Goal: Information Seeking & Learning: Learn about a topic

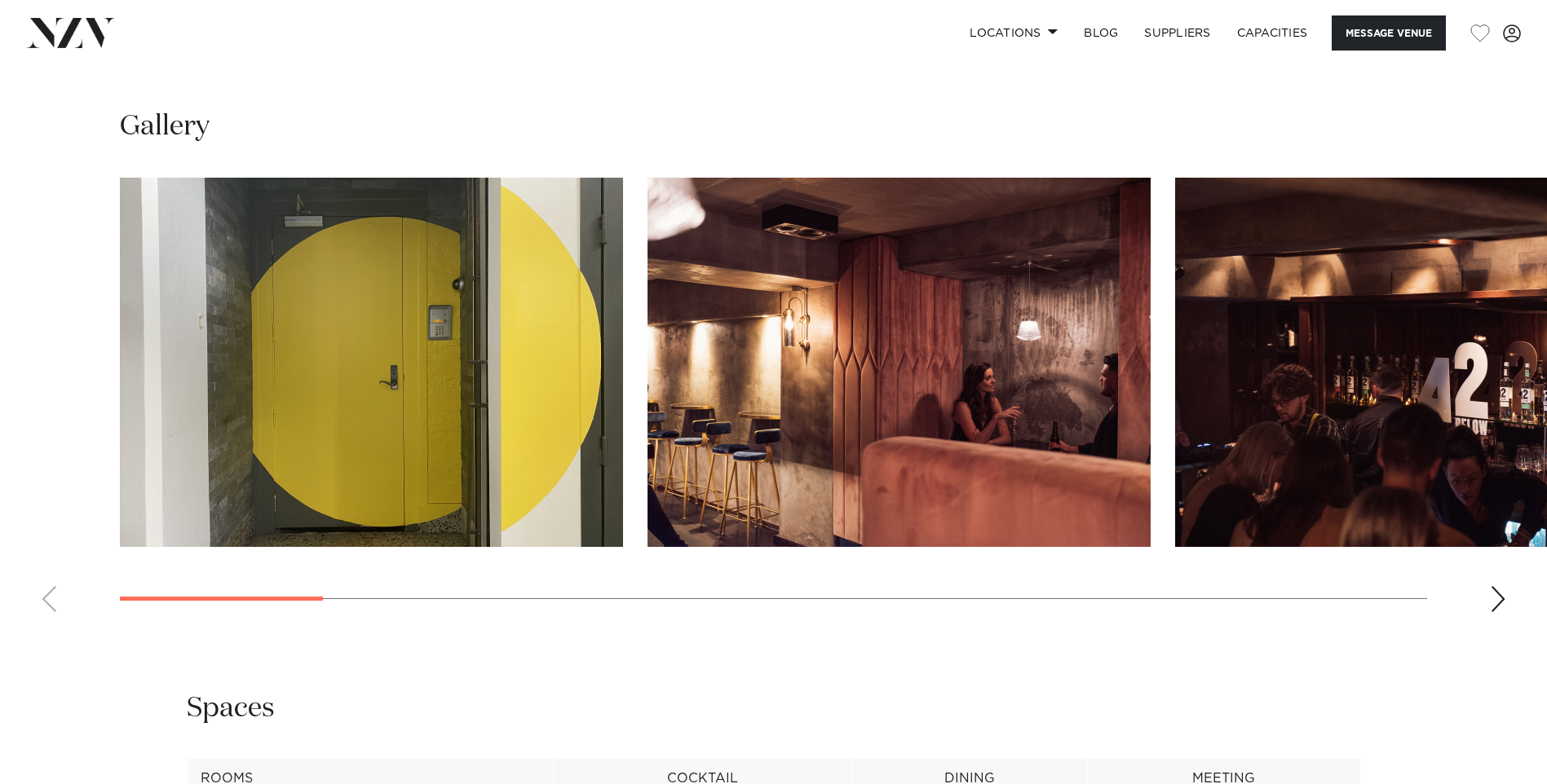
scroll to position [1522, 0]
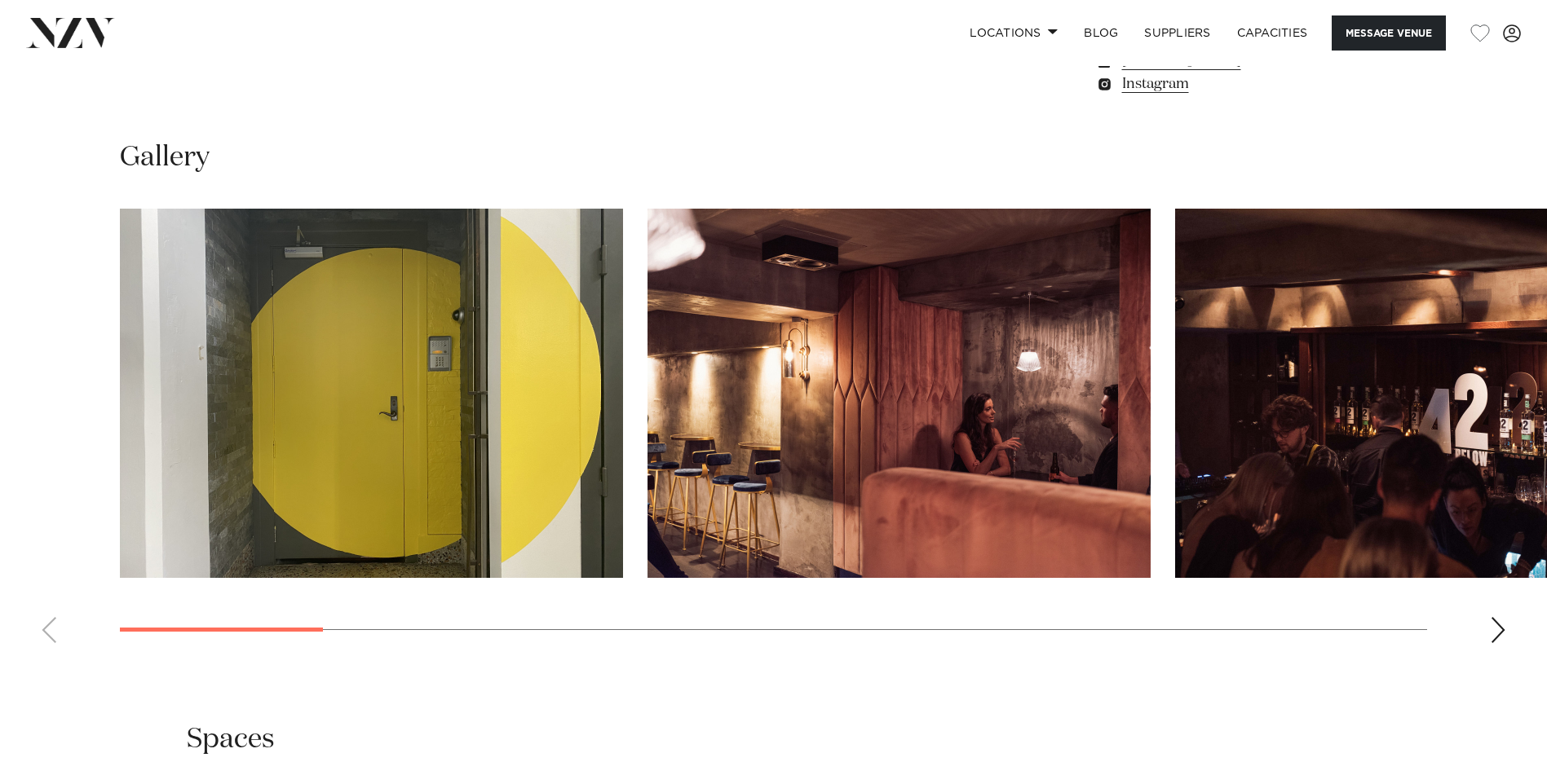
click at [1494, 617] on div "Next slide" at bounding box center [1497, 630] width 16 height 26
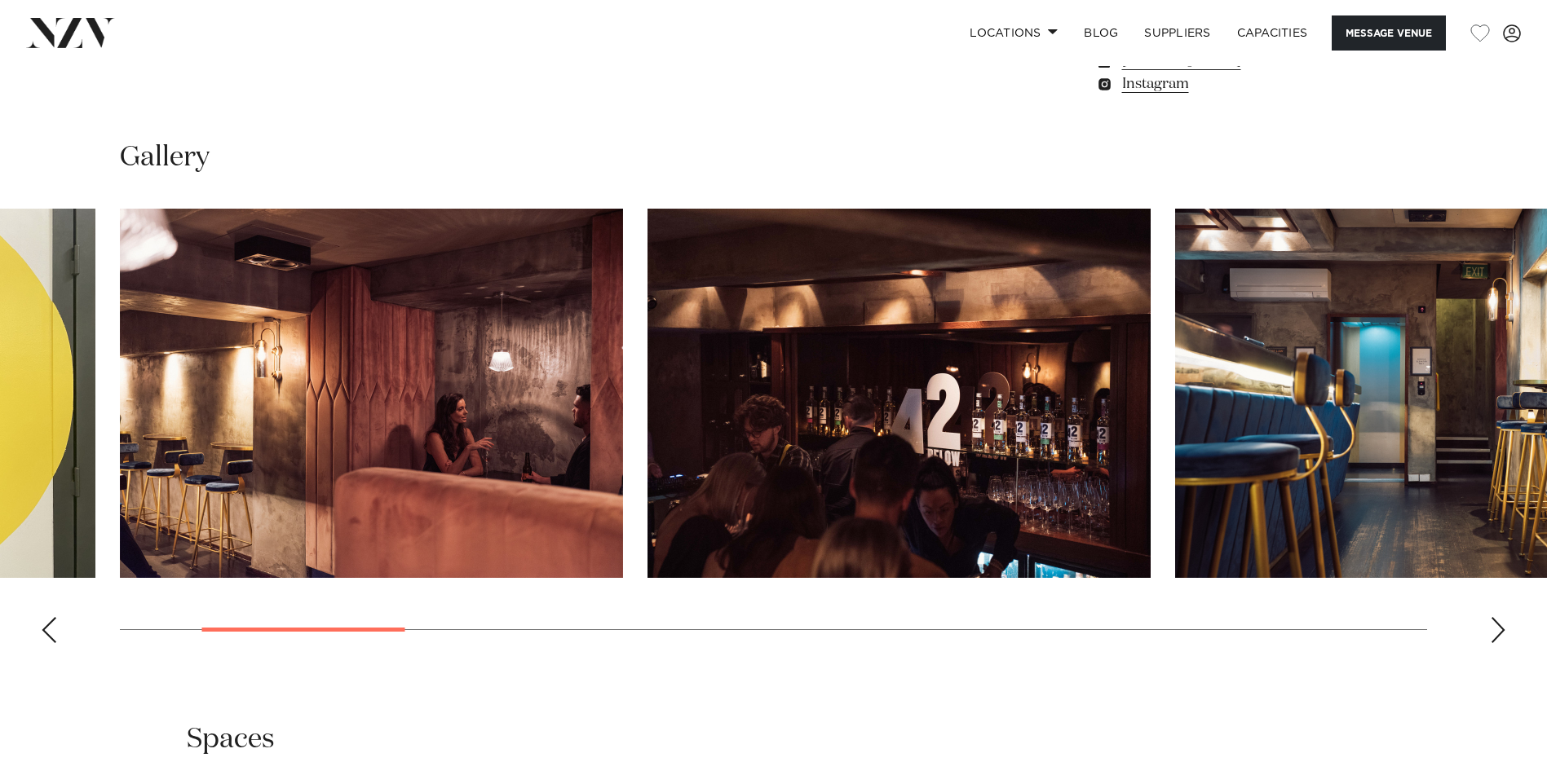
click at [1494, 617] on div "Next slide" at bounding box center [1497, 630] width 16 height 26
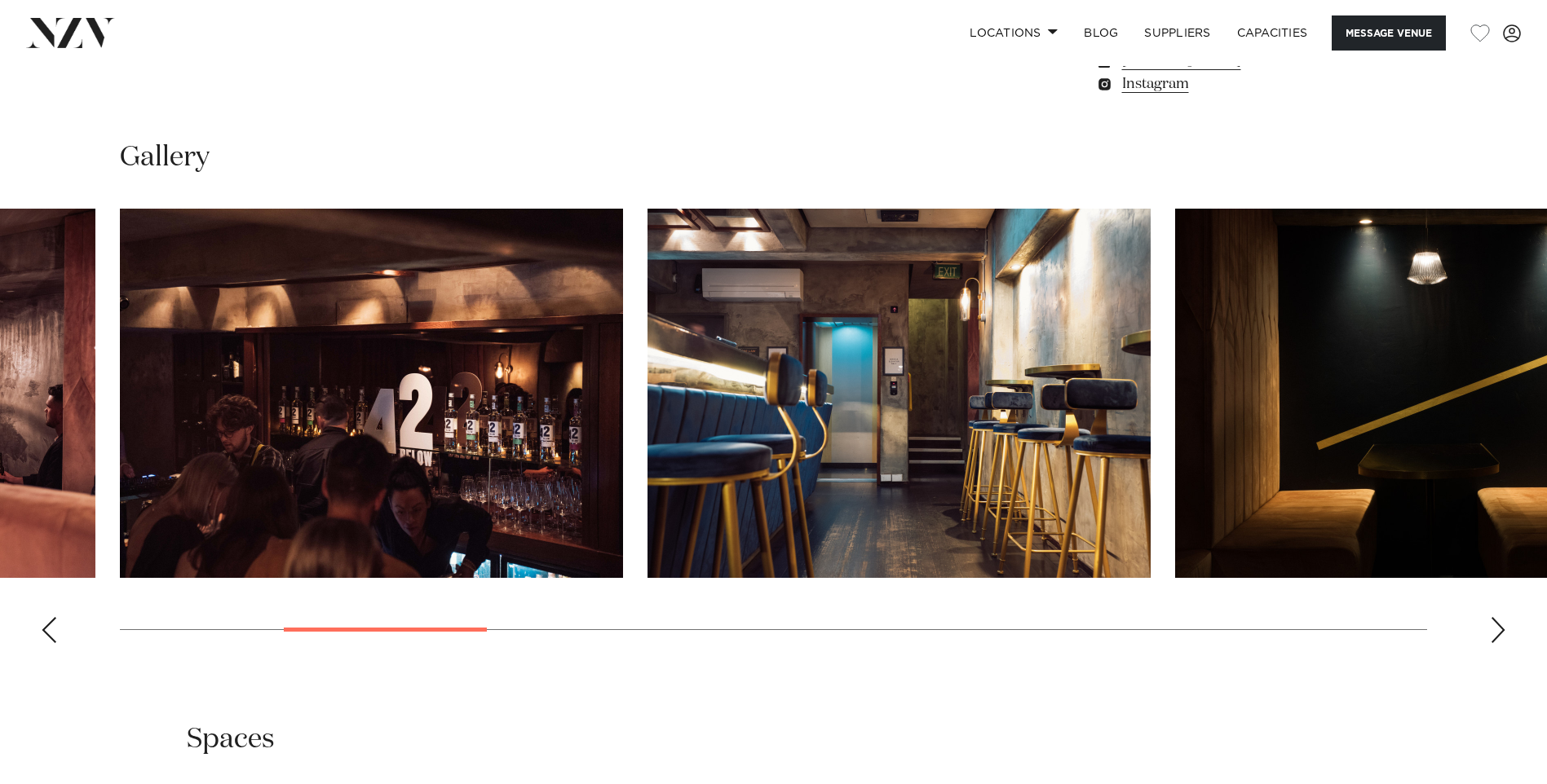
click at [1494, 617] on div "Next slide" at bounding box center [1497, 630] width 16 height 26
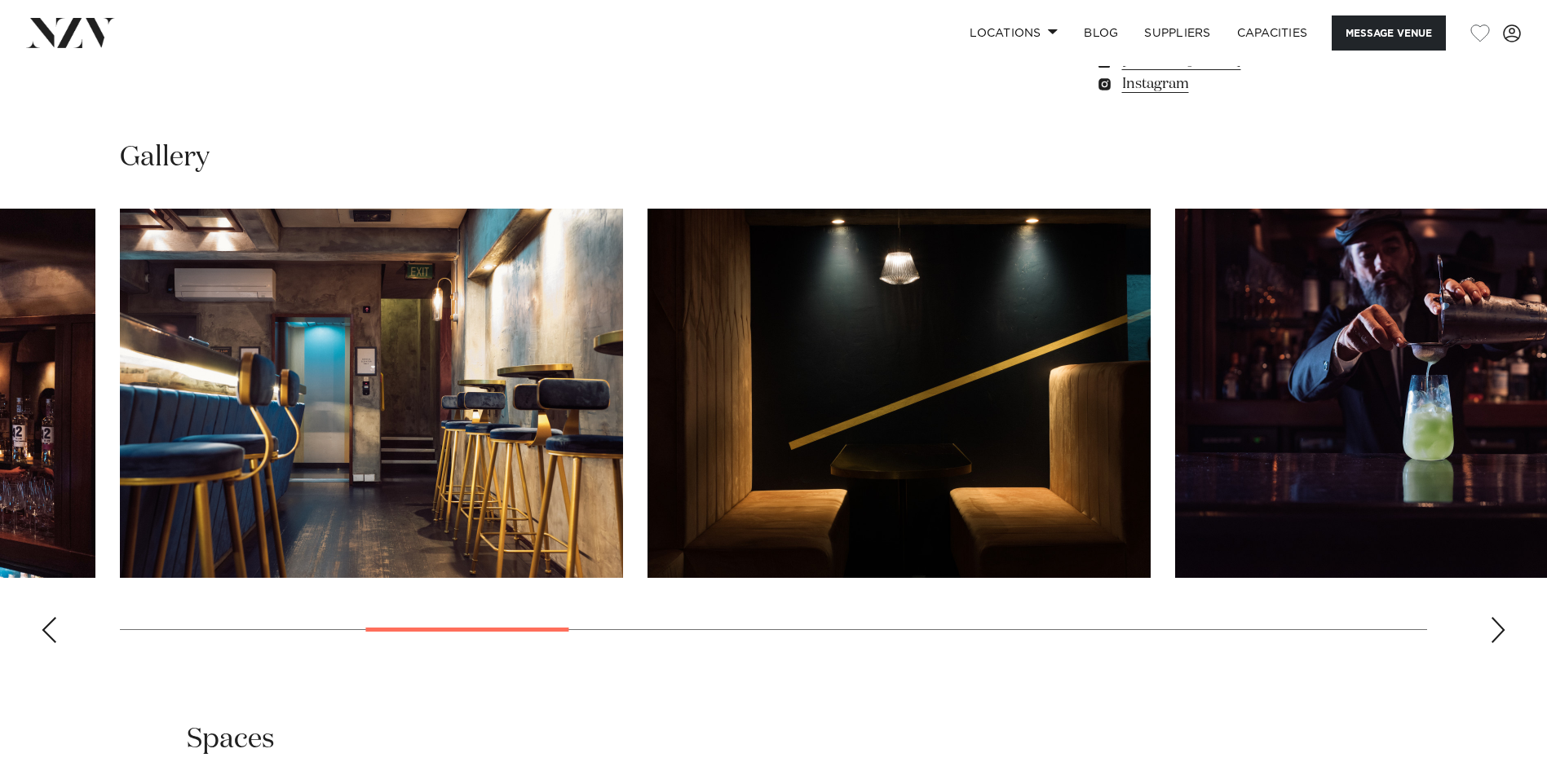
click at [1494, 617] on div "Next slide" at bounding box center [1497, 630] width 16 height 26
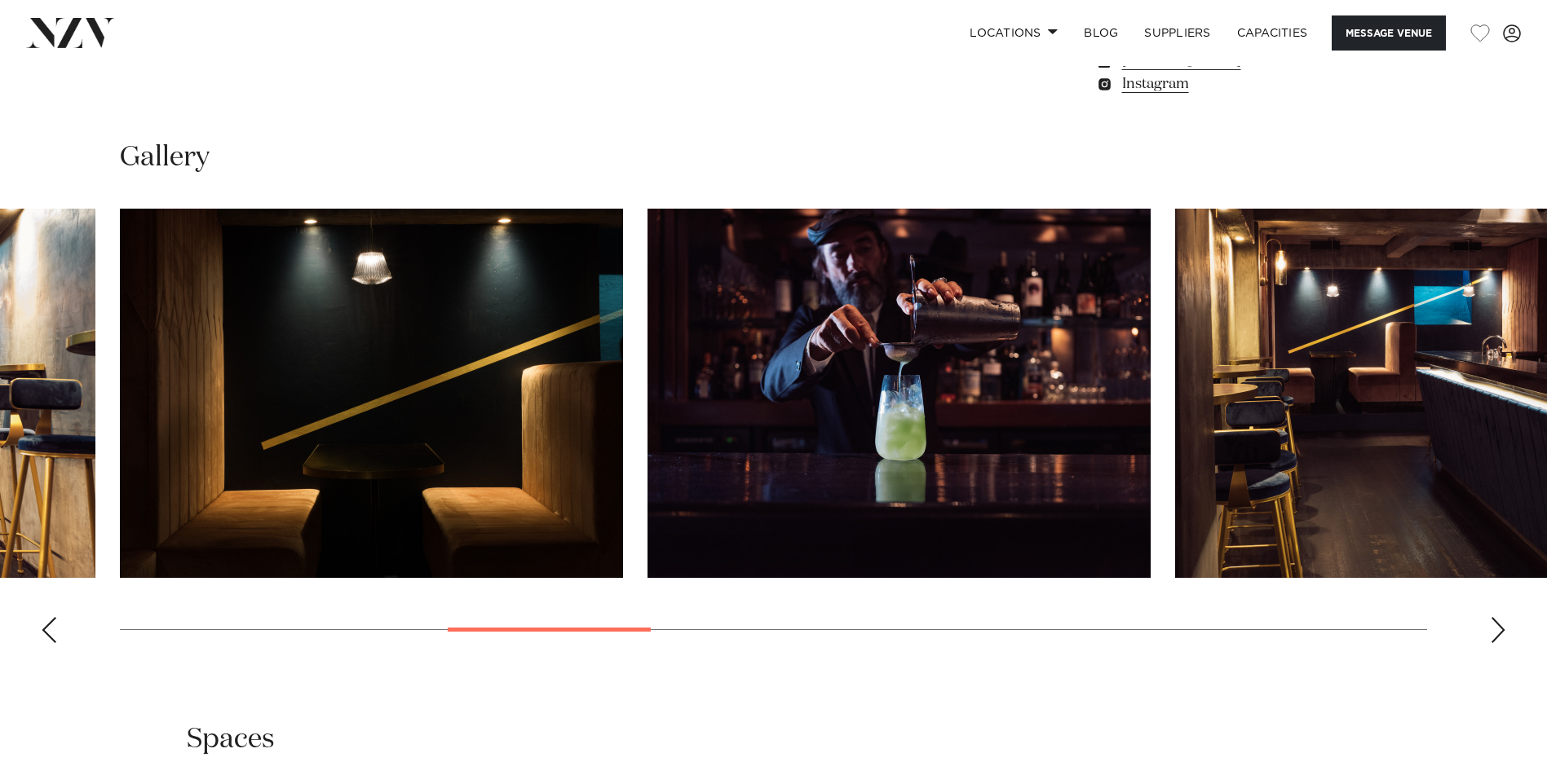
click at [1494, 617] on div "Next slide" at bounding box center [1497, 630] width 16 height 26
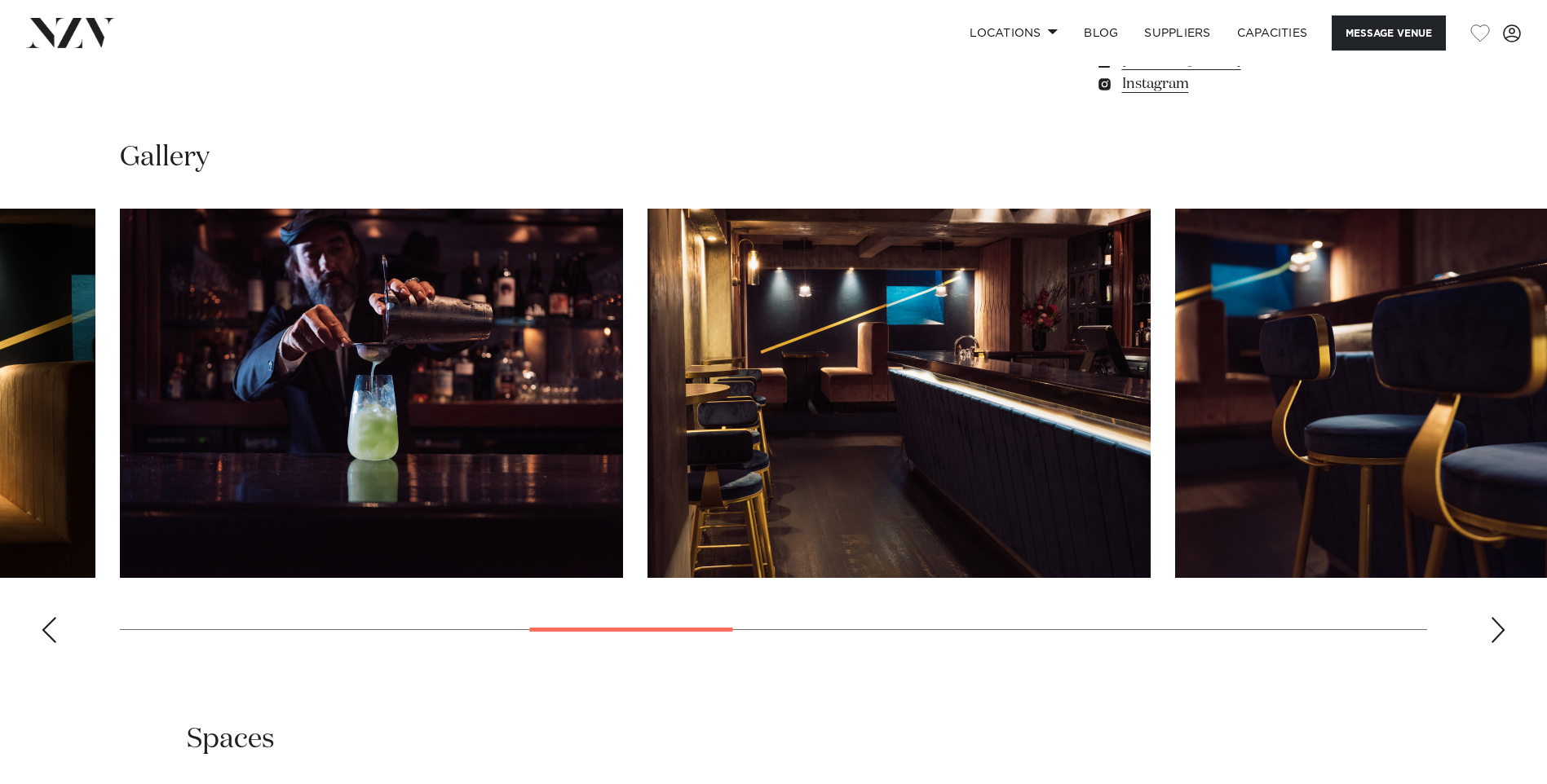
click at [1494, 617] on div "Next slide" at bounding box center [1497, 630] width 16 height 26
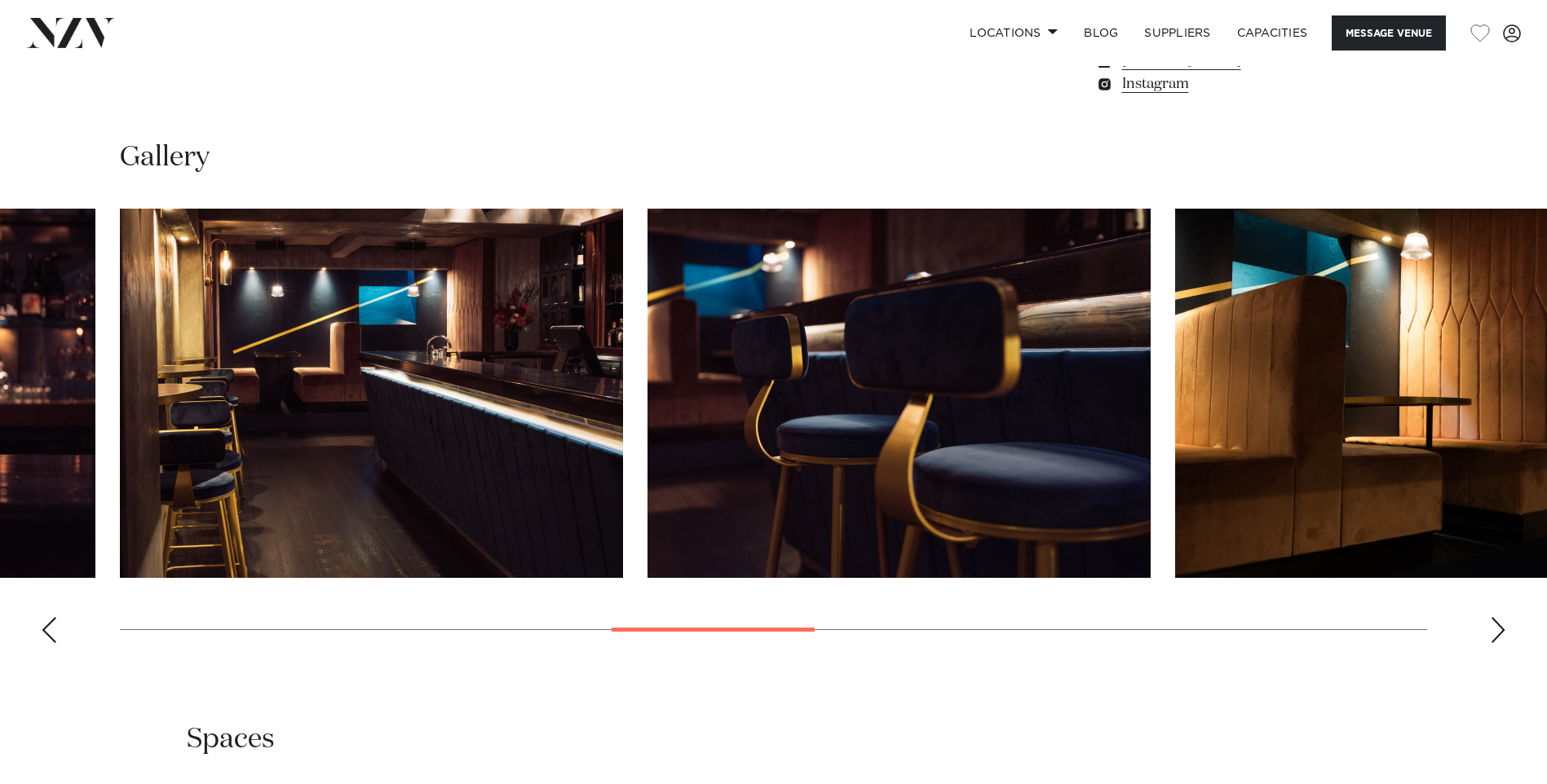
click at [1494, 617] on div "Next slide" at bounding box center [1497, 630] width 16 height 26
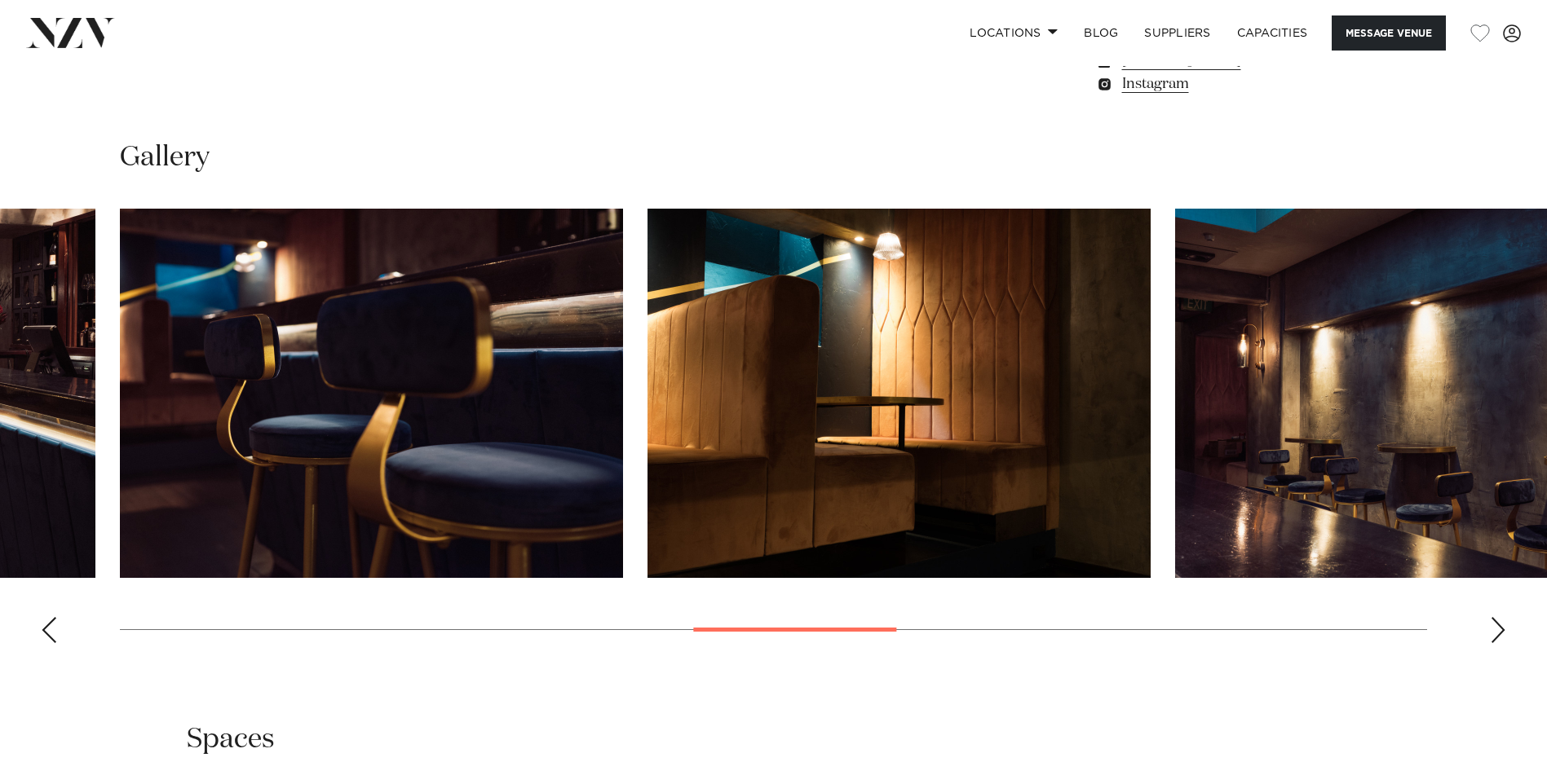
click at [1494, 617] on div "Next slide" at bounding box center [1497, 630] width 16 height 26
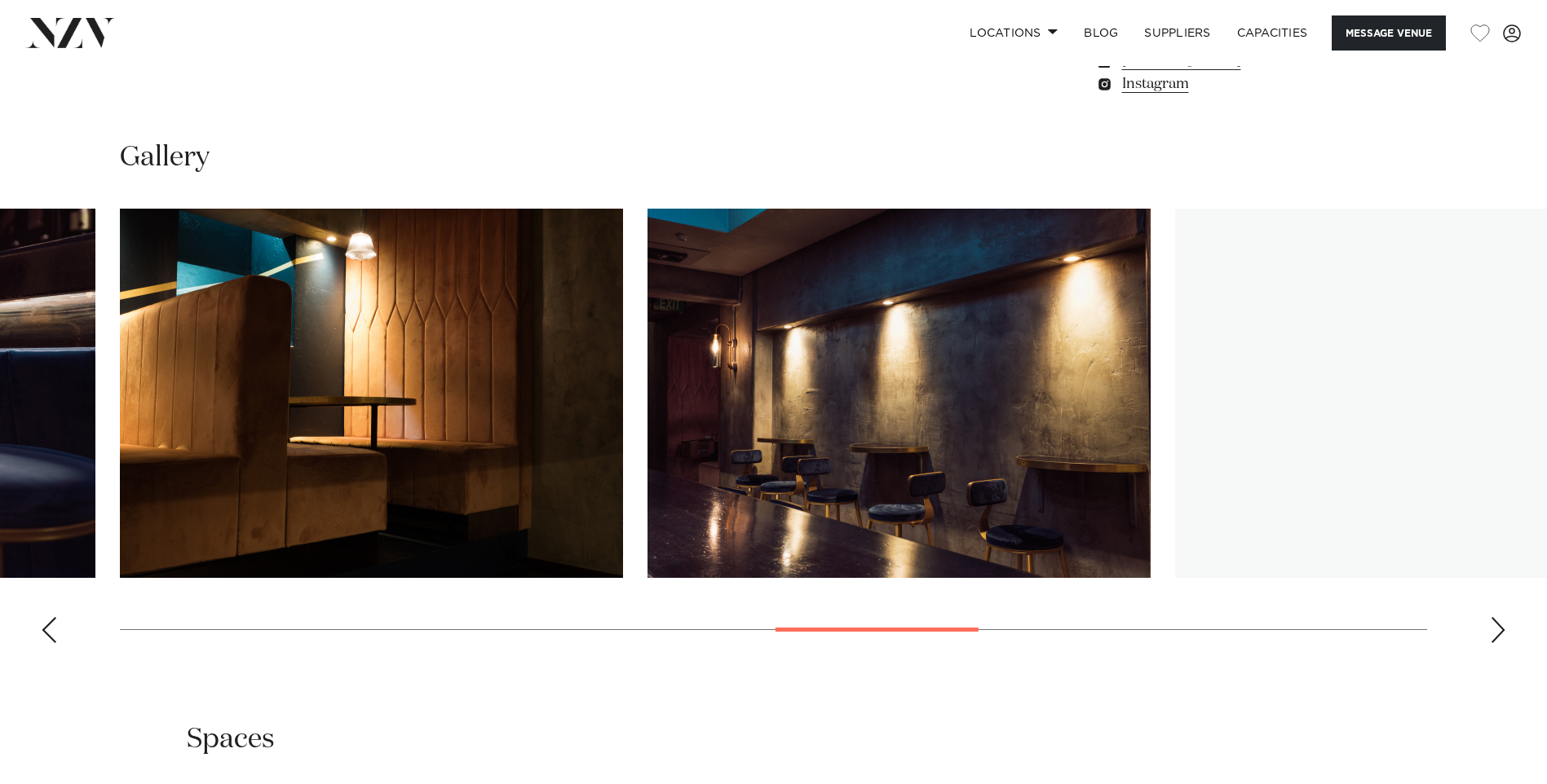
click at [1494, 617] on div "Next slide" at bounding box center [1497, 630] width 16 height 26
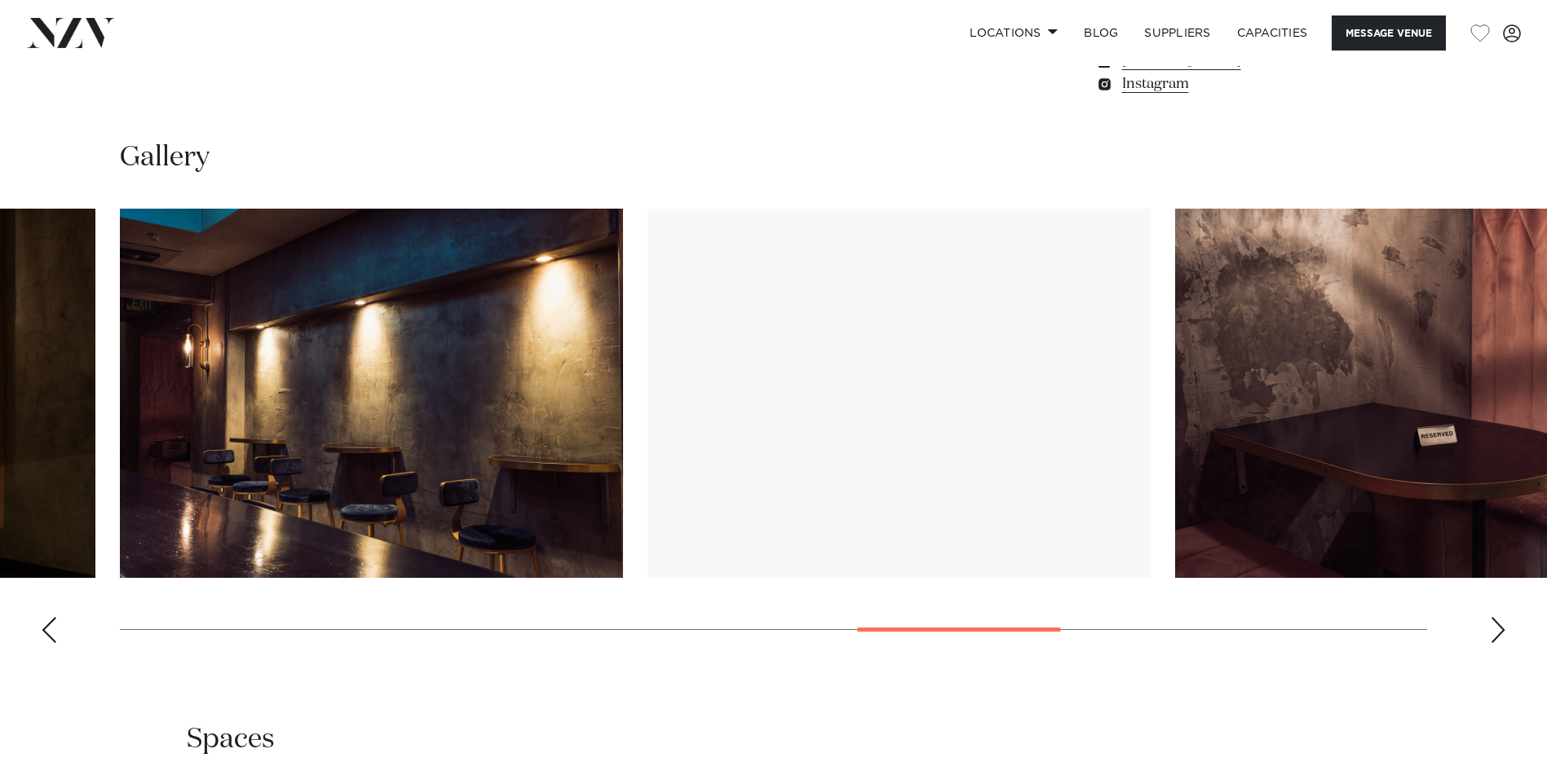
click at [1494, 617] on div "Next slide" at bounding box center [1497, 630] width 16 height 26
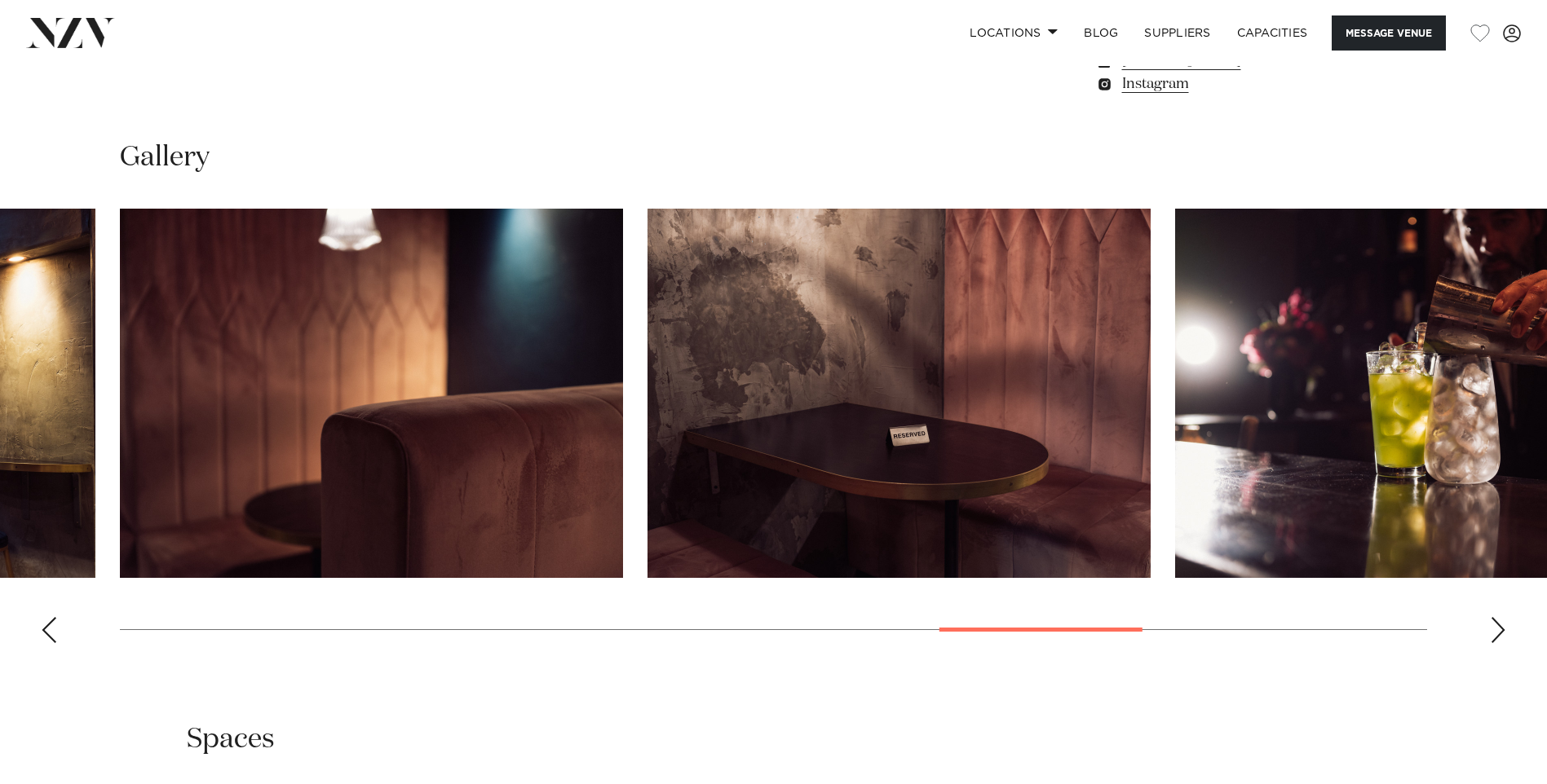
click at [1494, 617] on div "Next slide" at bounding box center [1497, 630] width 16 height 26
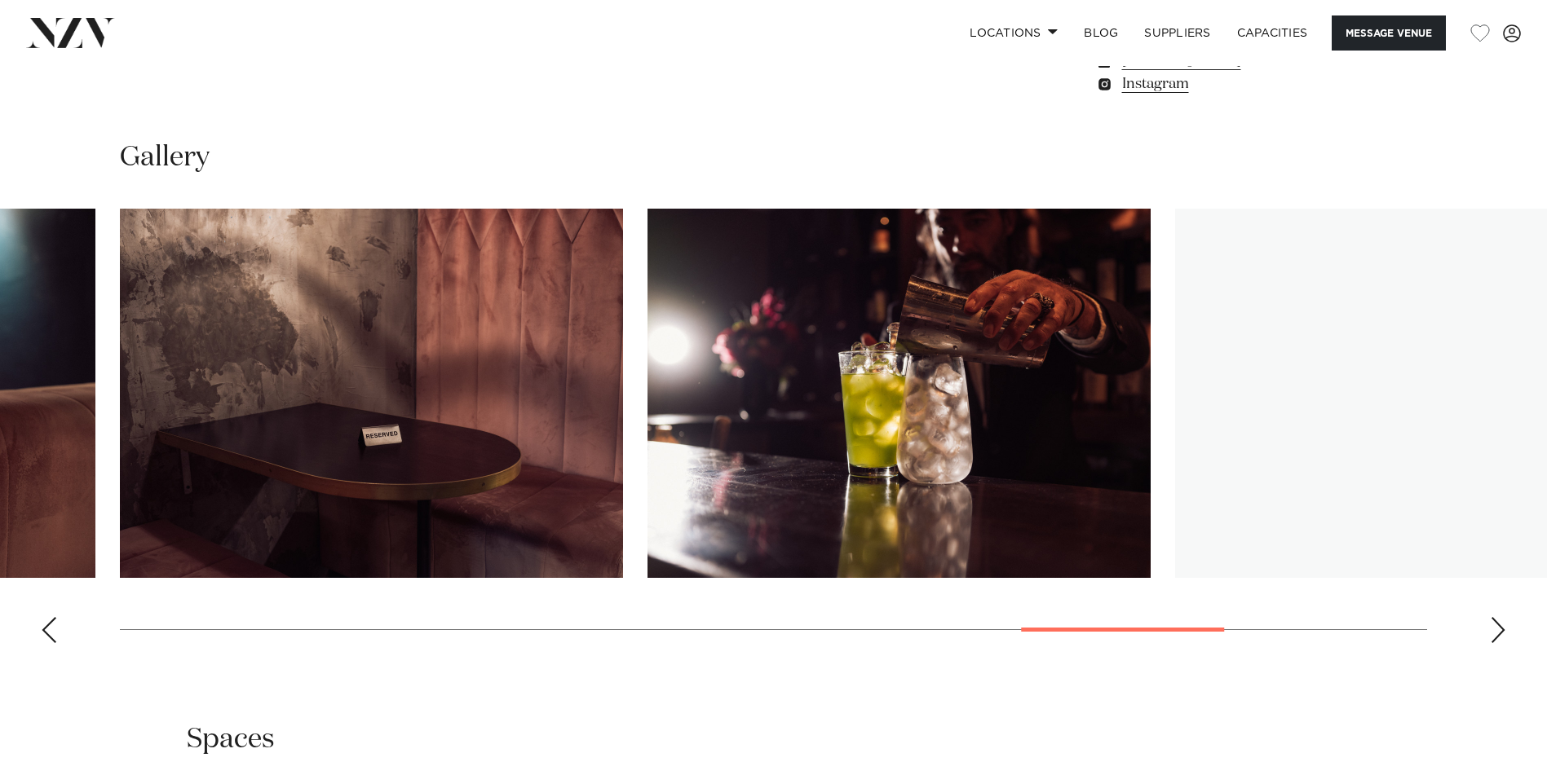
click at [1494, 617] on div "Next slide" at bounding box center [1497, 630] width 16 height 26
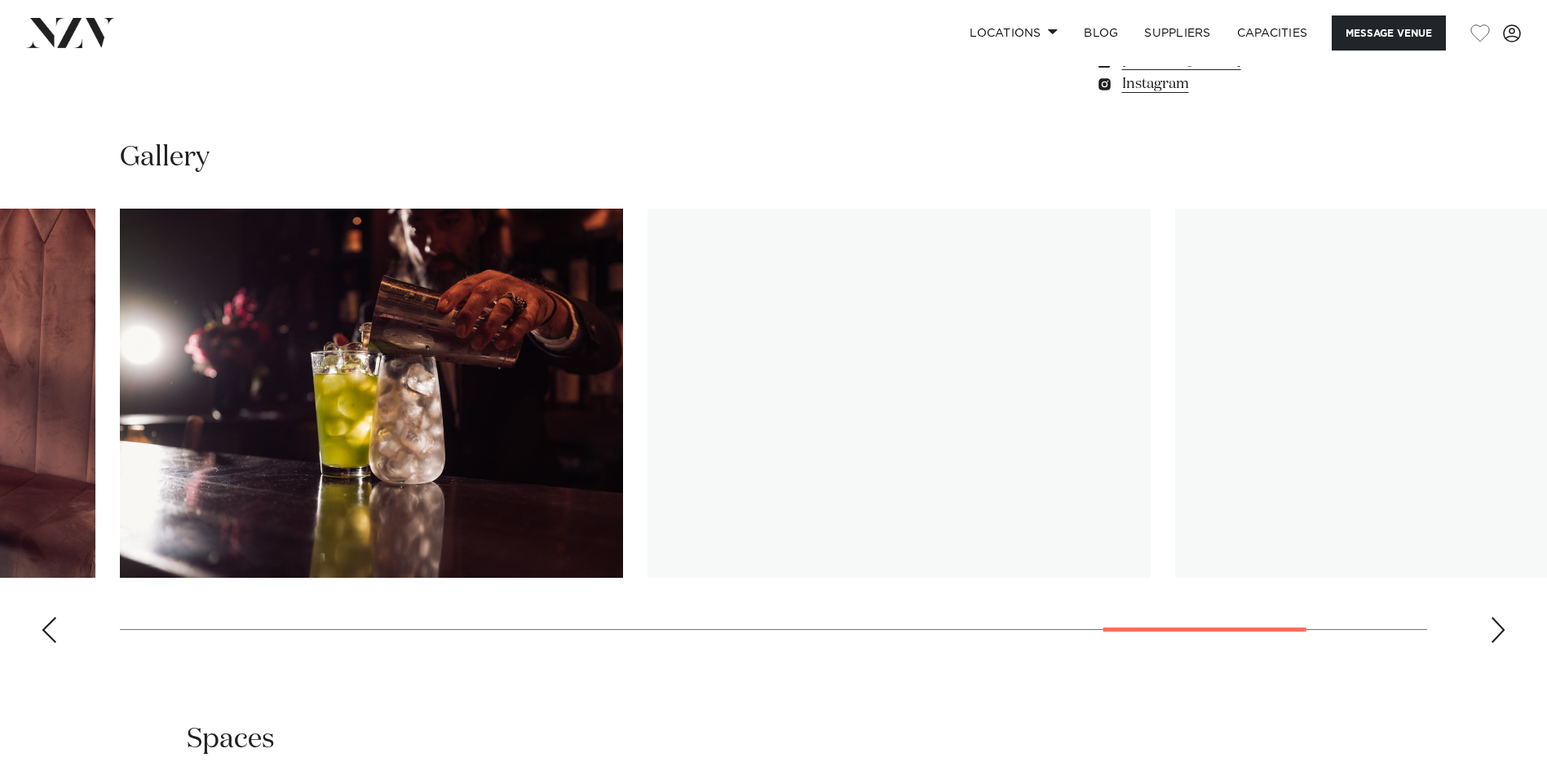
click at [1494, 617] on div "Next slide" at bounding box center [1497, 630] width 16 height 26
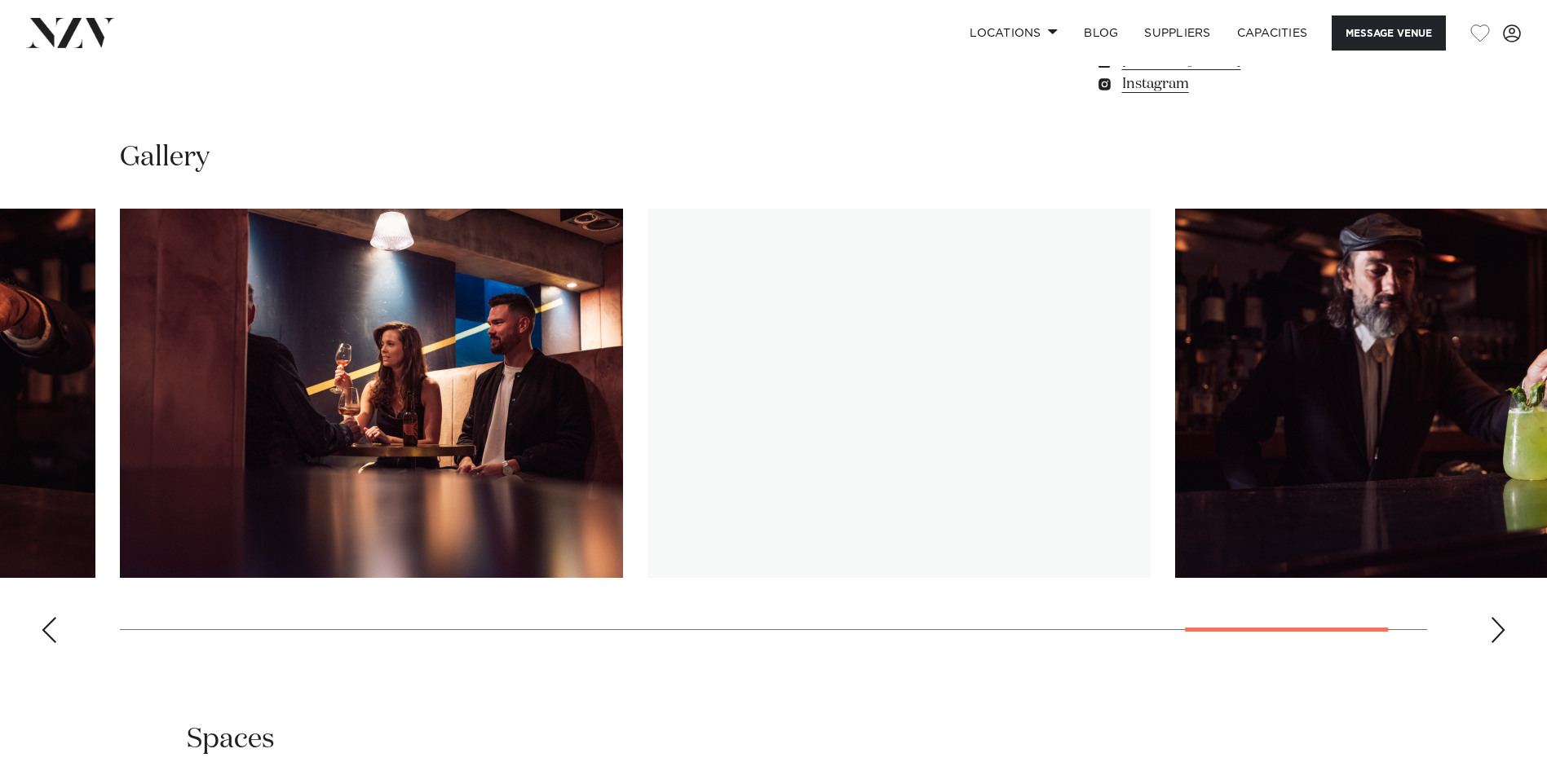
click at [1494, 617] on div "Next slide" at bounding box center [1497, 630] width 16 height 26
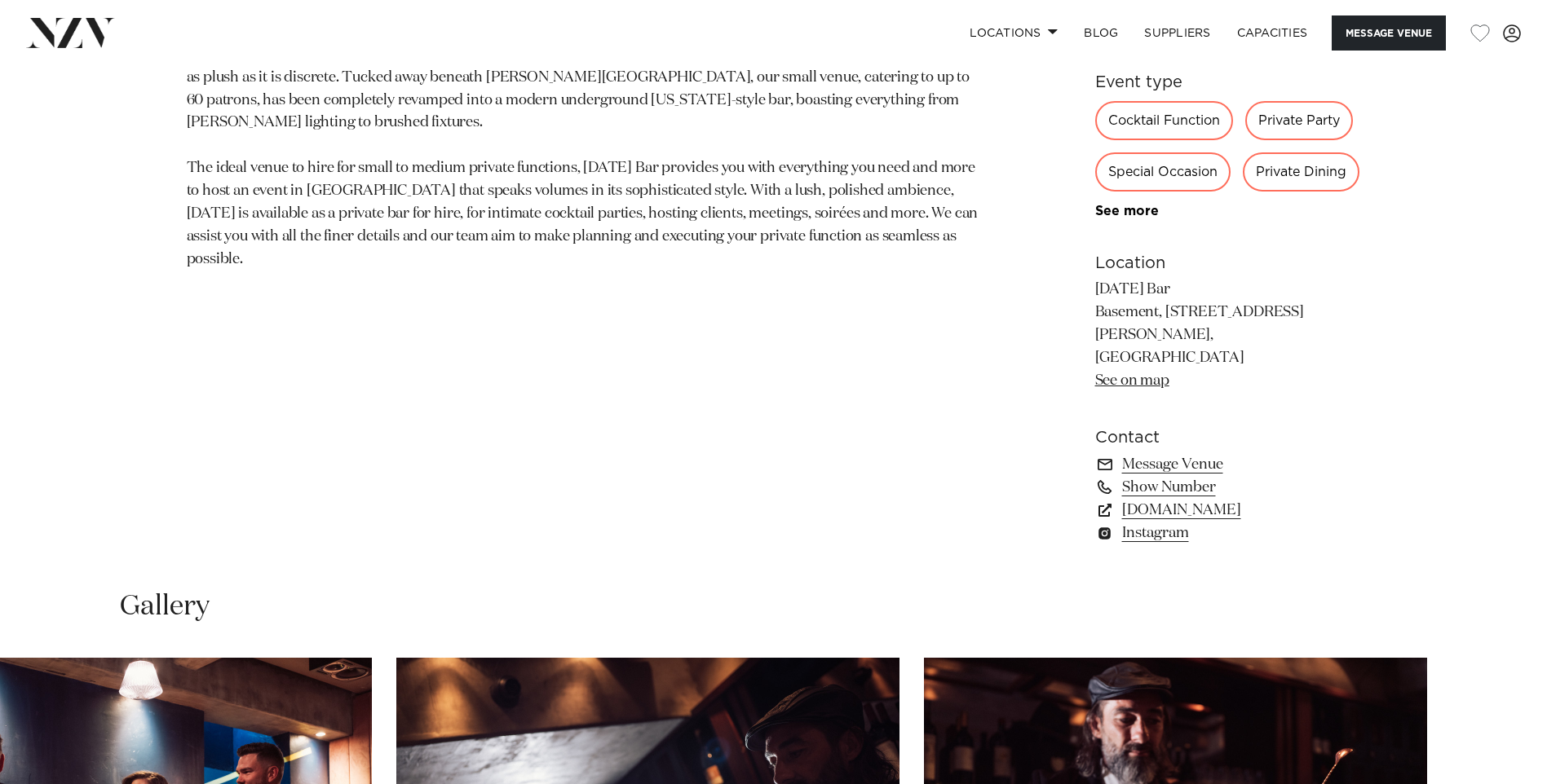
scroll to position [856, 0]
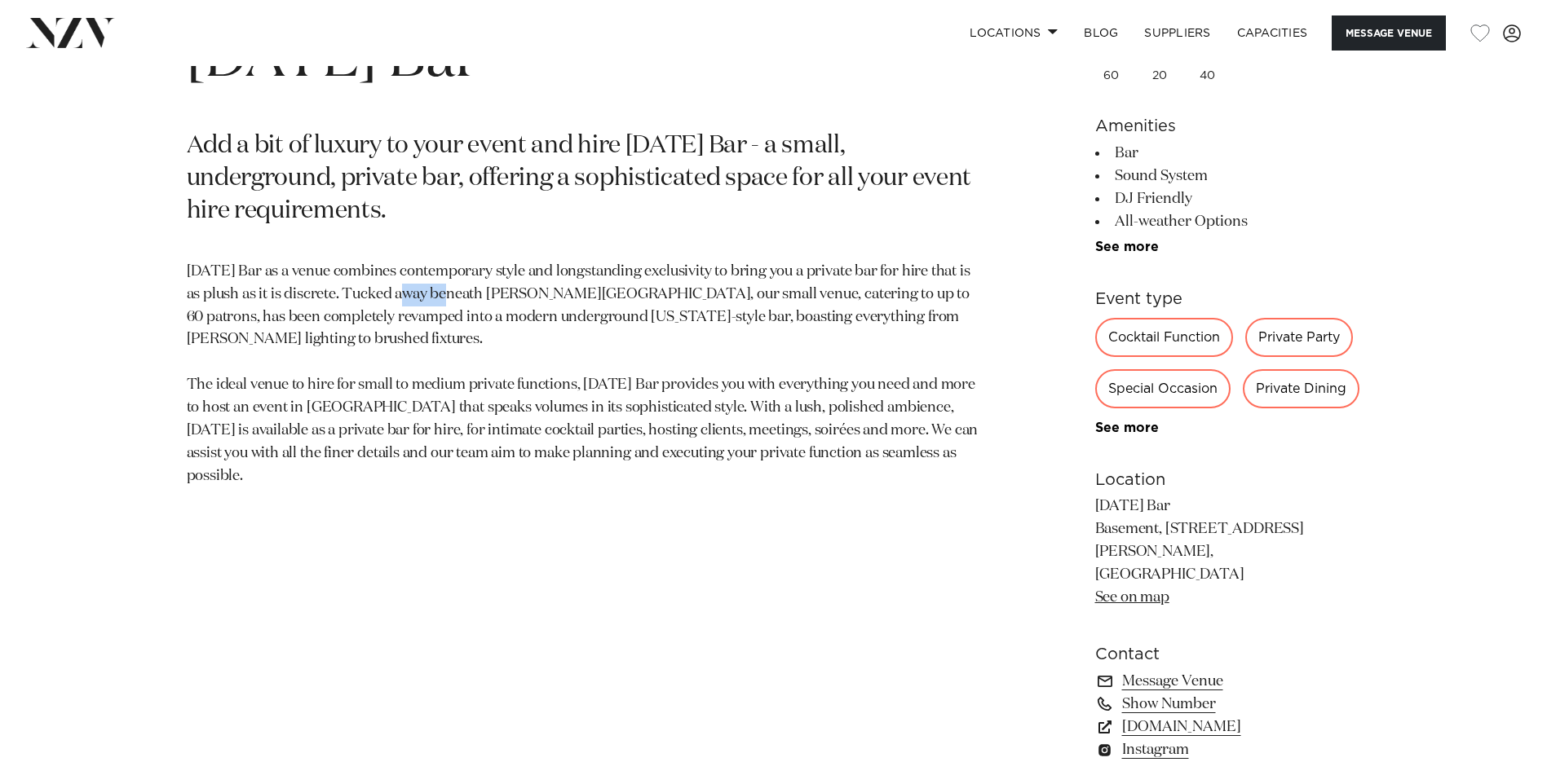
drag, startPoint x: 402, startPoint y: 291, endPoint x: 443, endPoint y: 297, distance: 41.4
click at [443, 297] on p "[DATE] Bar as a venue combines contemporary style and longstanding exclusivity …" at bounding box center [583, 374] width 793 height 227
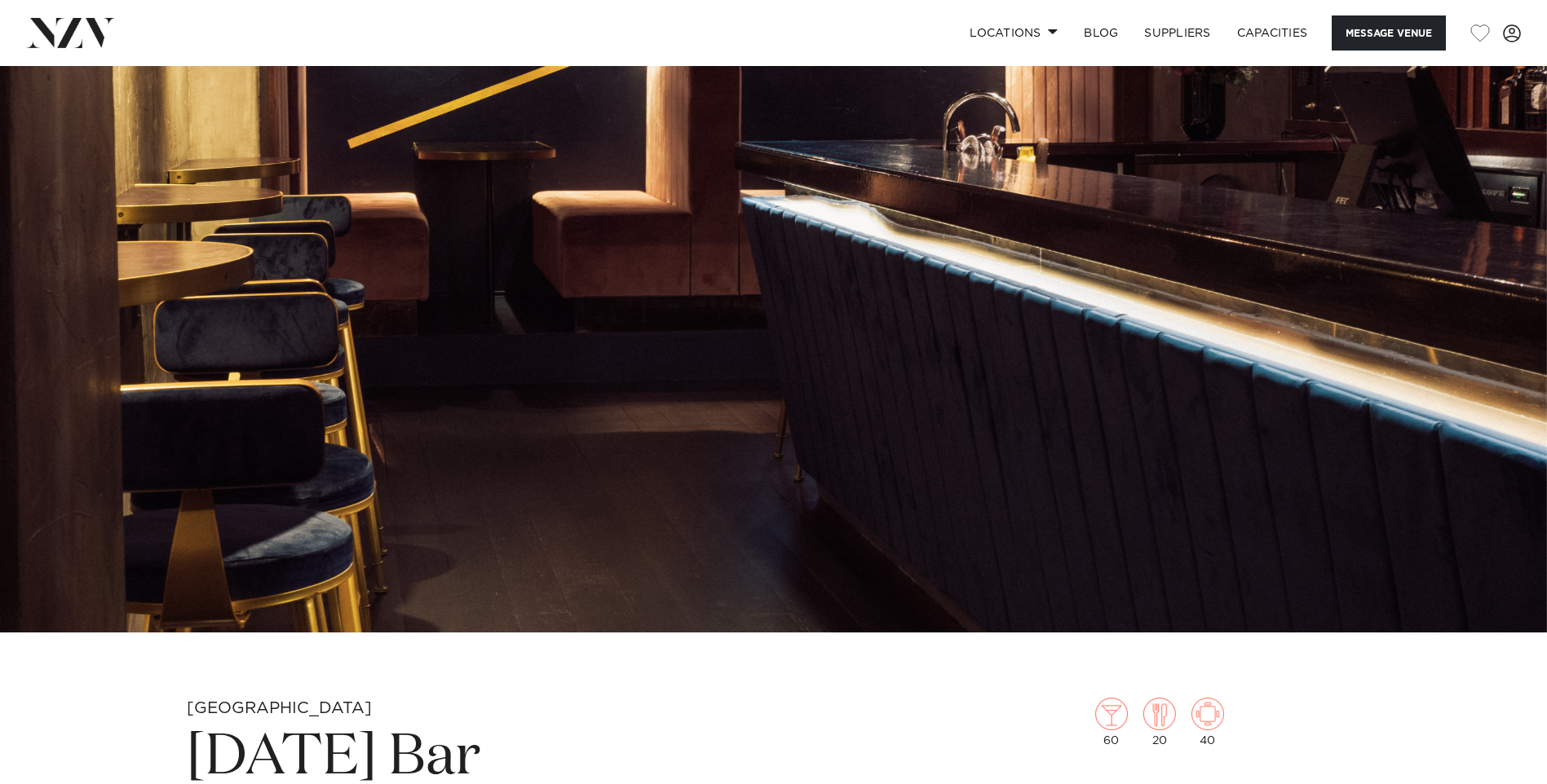
scroll to position [0, 0]
